Goal: Find specific page/section: Find specific page/section

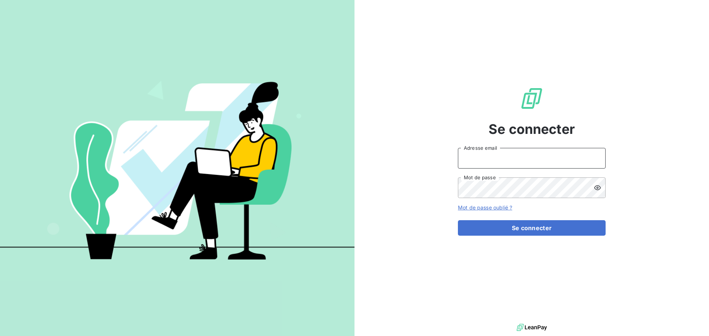
click at [529, 150] on input "Adresse email" at bounding box center [532, 158] width 148 height 21
type input "[PERSON_NAME][EMAIL_ADDRESS][PERSON_NAME][DOMAIN_NAME]"
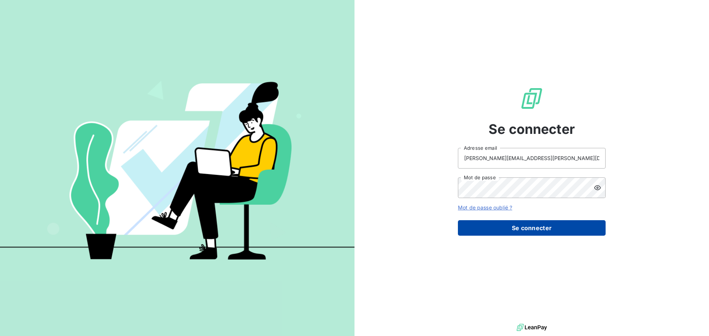
click at [511, 223] on button "Se connecter" at bounding box center [532, 228] width 148 height 16
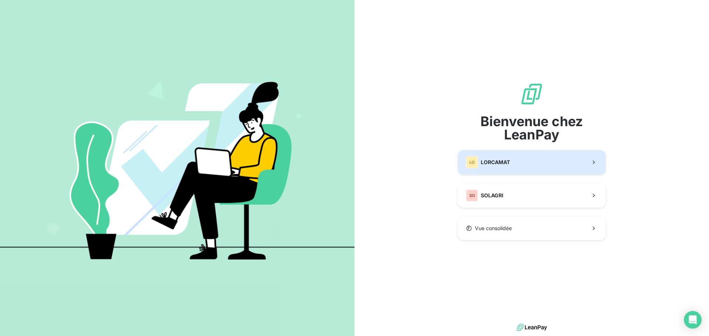
click at [495, 155] on button "LO LORCAMAT" at bounding box center [532, 162] width 148 height 24
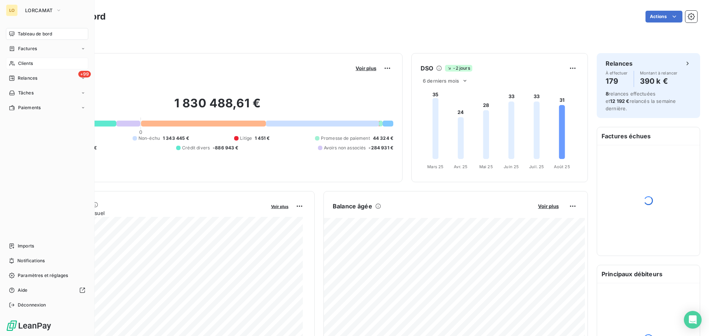
click at [24, 63] on span "Clients" at bounding box center [25, 63] width 15 height 7
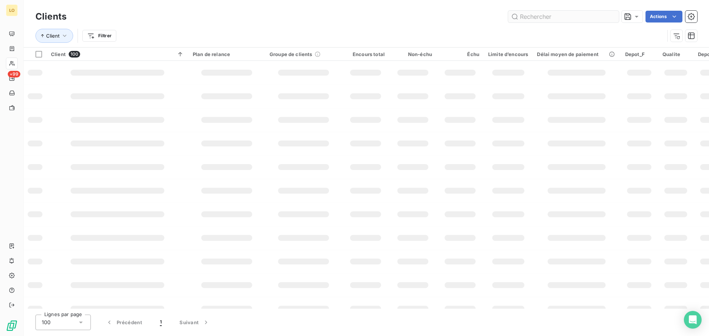
click at [560, 21] on input "text" at bounding box center [563, 17] width 111 height 12
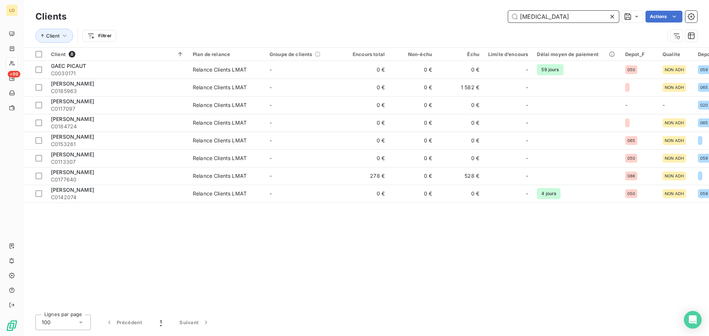
click at [550, 17] on input "PICA" at bounding box center [563, 17] width 111 height 12
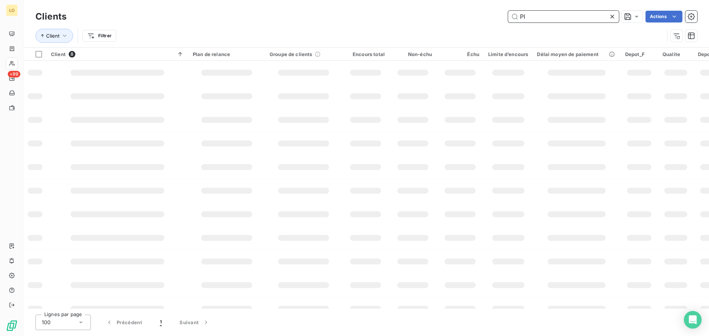
type input "P"
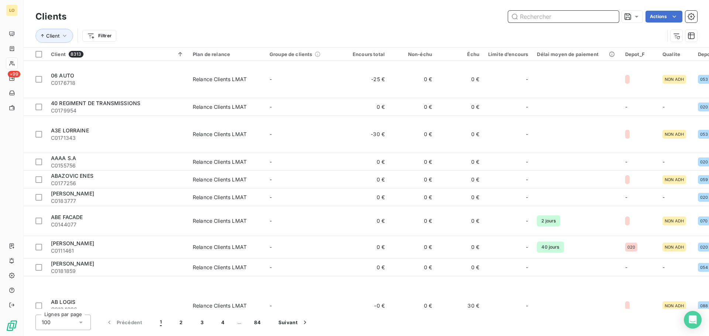
click at [542, 14] on input "text" at bounding box center [563, 17] width 111 height 12
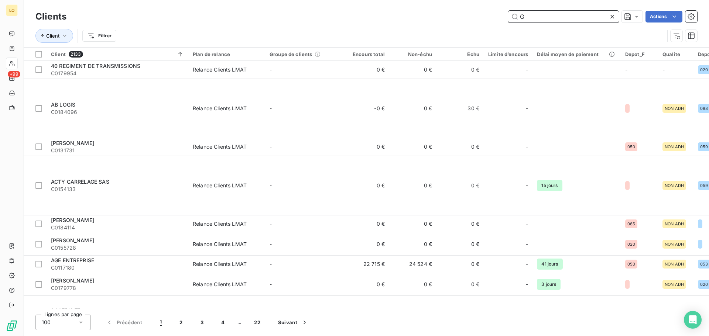
drag, startPoint x: 533, startPoint y: 16, endPoint x: 480, endPoint y: 13, distance: 52.9
click at [482, 13] on div "G Actions" at bounding box center [386, 17] width 622 height 12
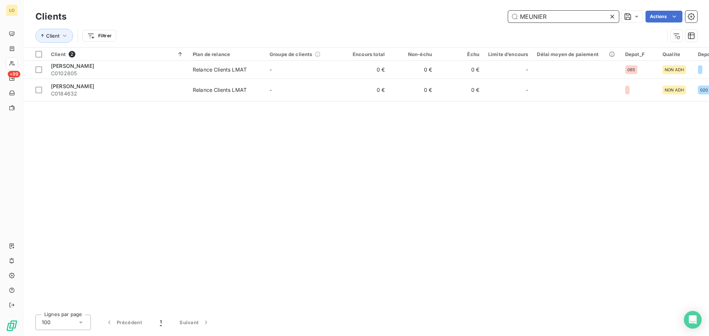
type input "MEUNIER"
drag, startPoint x: 548, startPoint y: 12, endPoint x: 543, endPoint y: 12, distance: 4.4
click at [548, 12] on input "MEUNIER" at bounding box center [563, 17] width 111 height 12
